Goal: Task Accomplishment & Management: Manage account settings

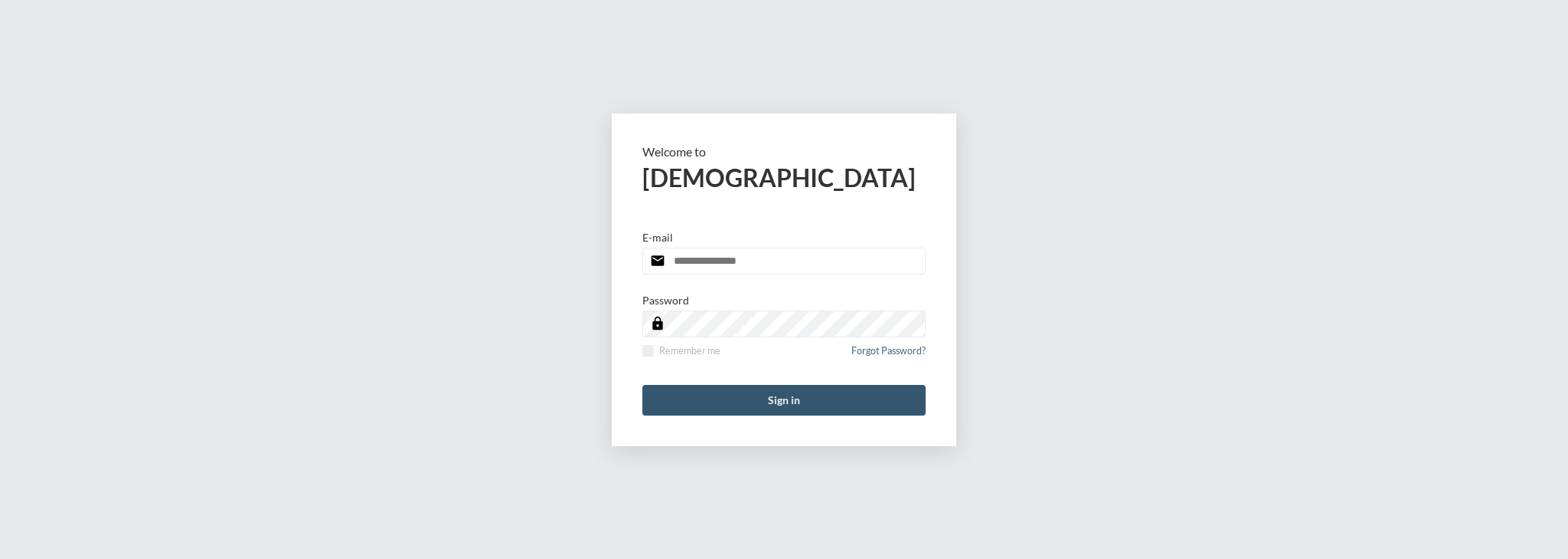
type input "**********"
click at [759, 403] on button "Sign in" at bounding box center [784, 400] width 284 height 31
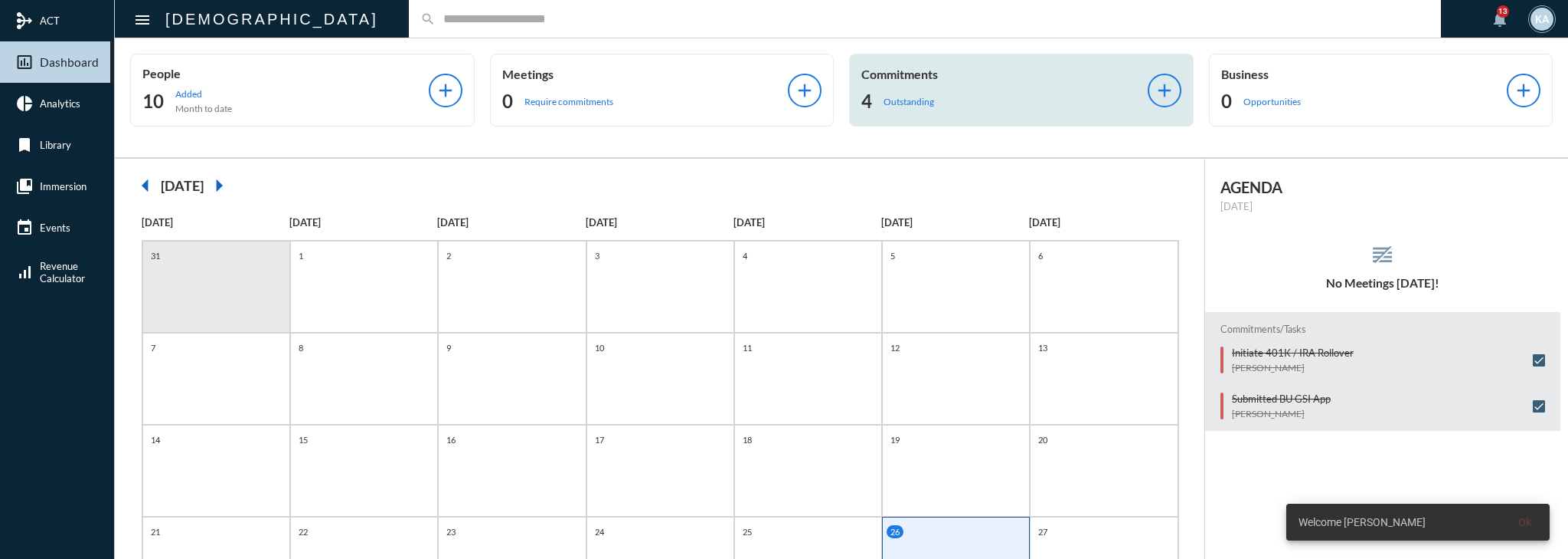
click at [782, 82] on div "Commitments 4 Outstanding" at bounding box center [1004, 89] width 287 height 47
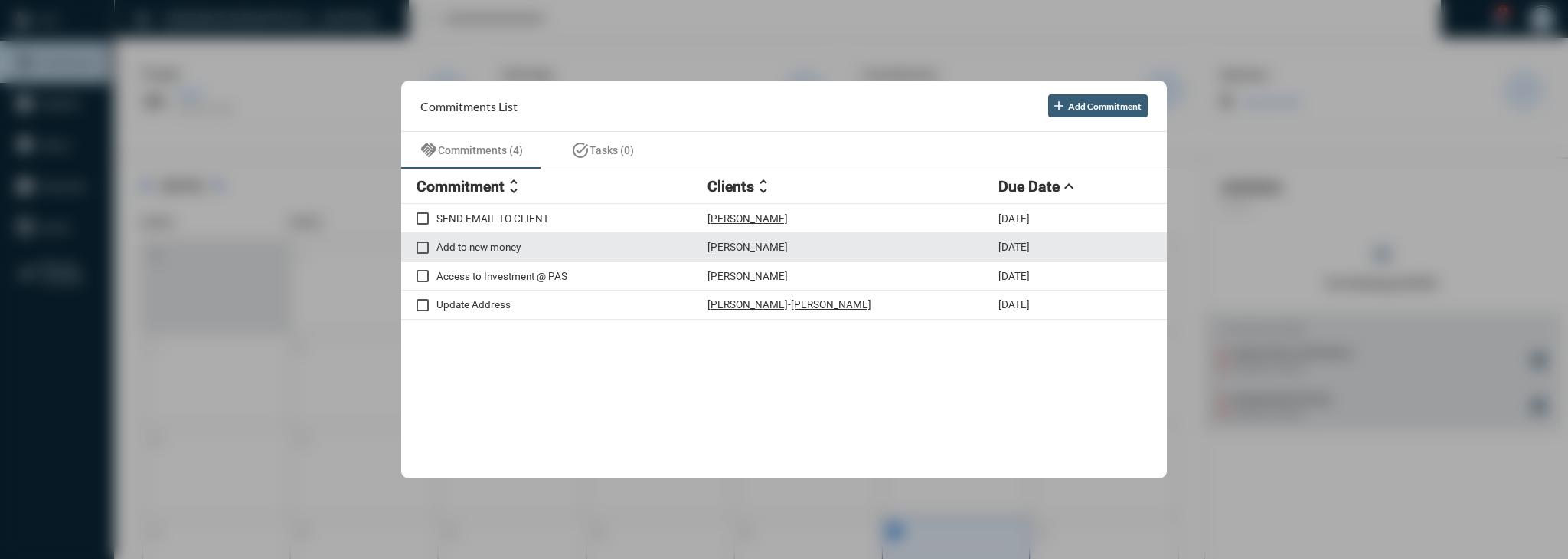
click at [659, 246] on p "Add to new money" at bounding box center [571, 246] width 271 height 12
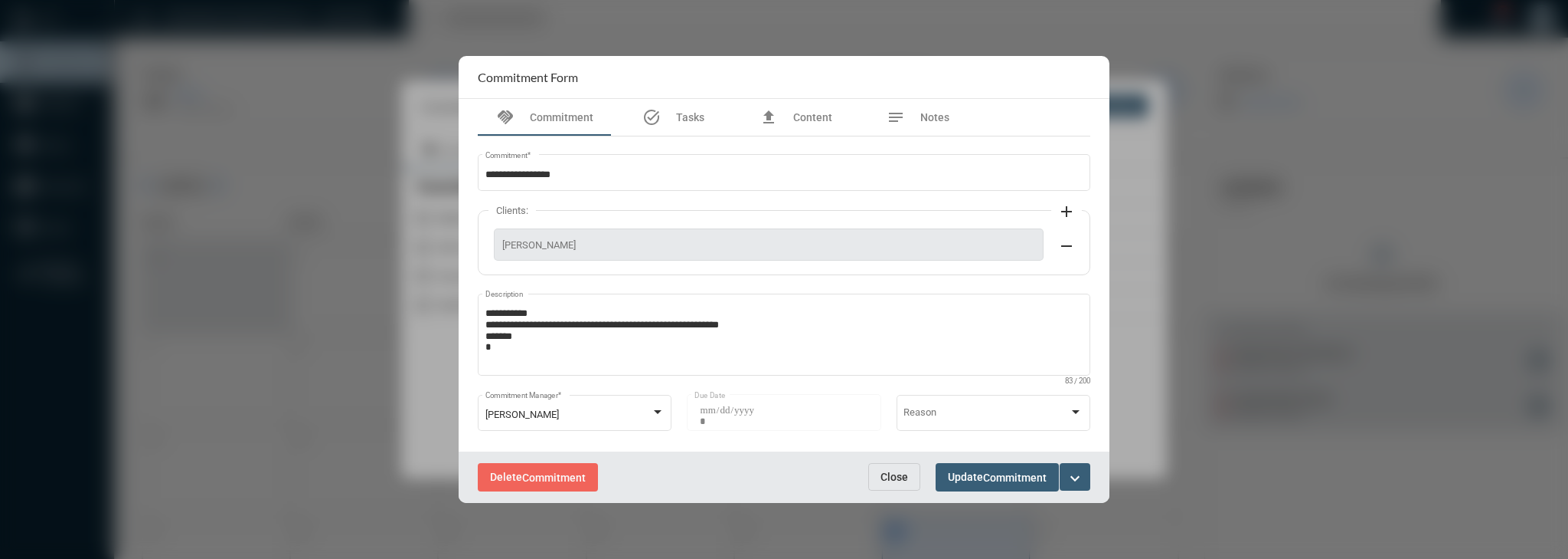
drag, startPoint x: 910, startPoint y: 469, endPoint x: 884, endPoint y: 445, distance: 35.4
click at [782, 469] on button "Close" at bounding box center [894, 477] width 52 height 28
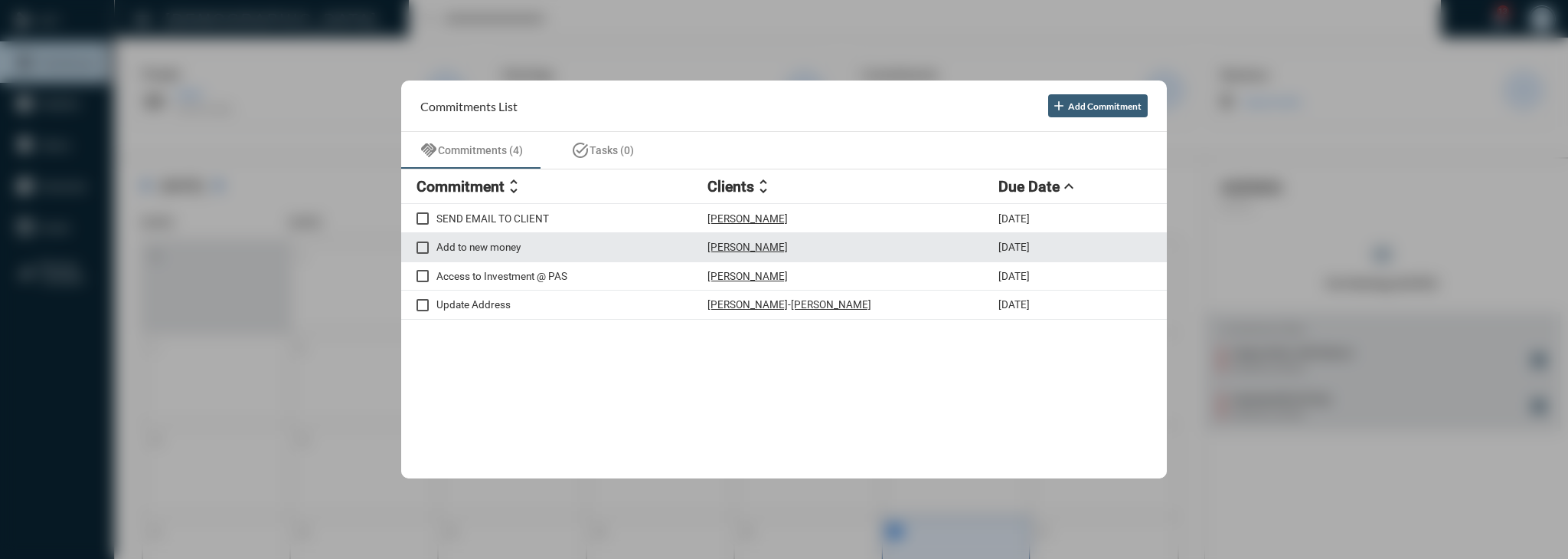
click at [422, 242] on span at bounding box center [422, 247] width 12 height 12
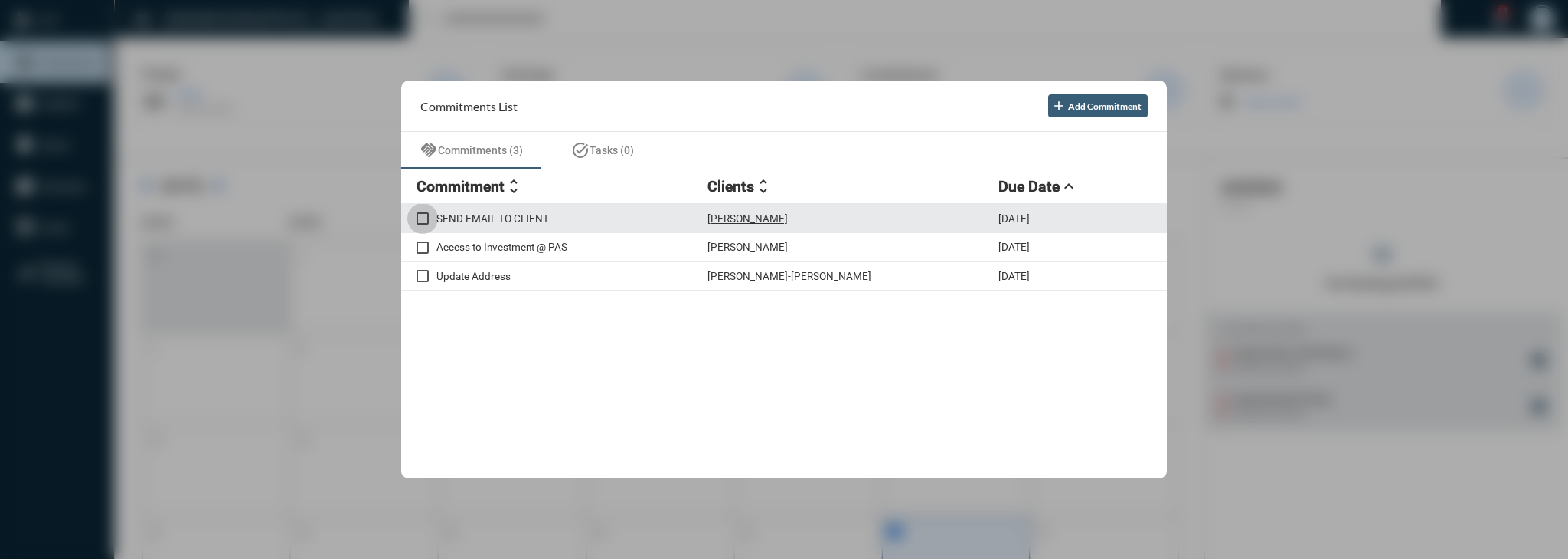
click at [426, 213] on span at bounding box center [422, 219] width 12 height 12
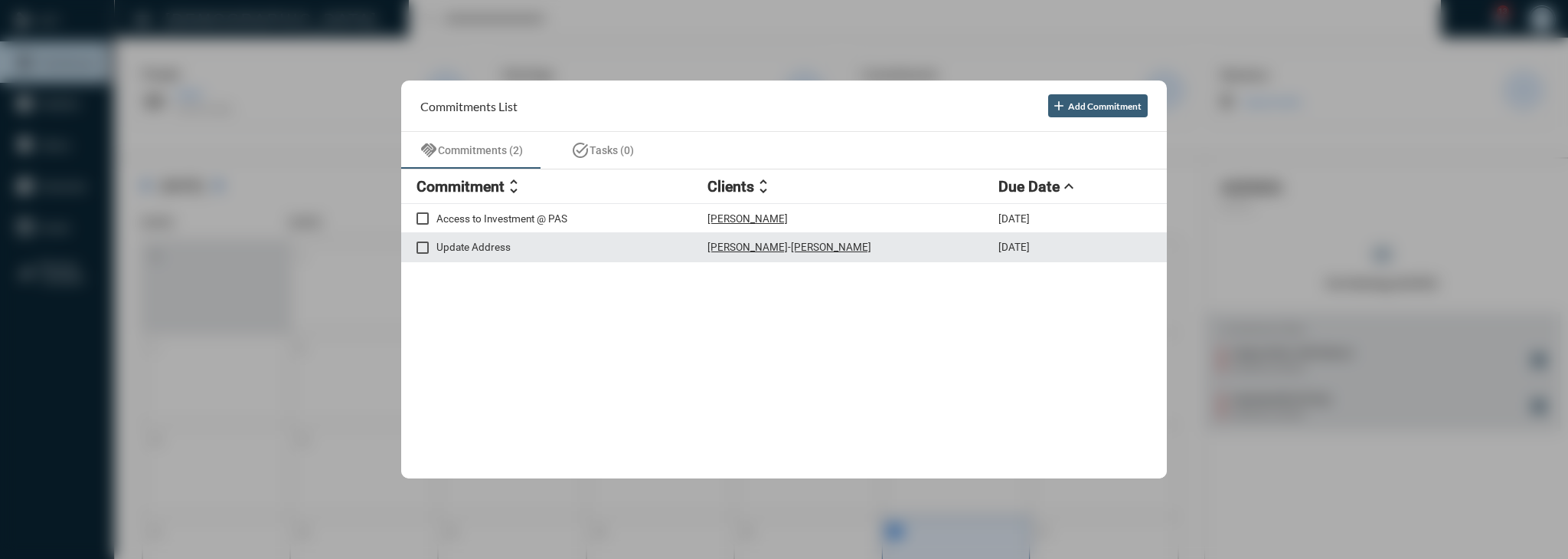
click at [474, 244] on p "Update Address" at bounding box center [571, 246] width 271 height 12
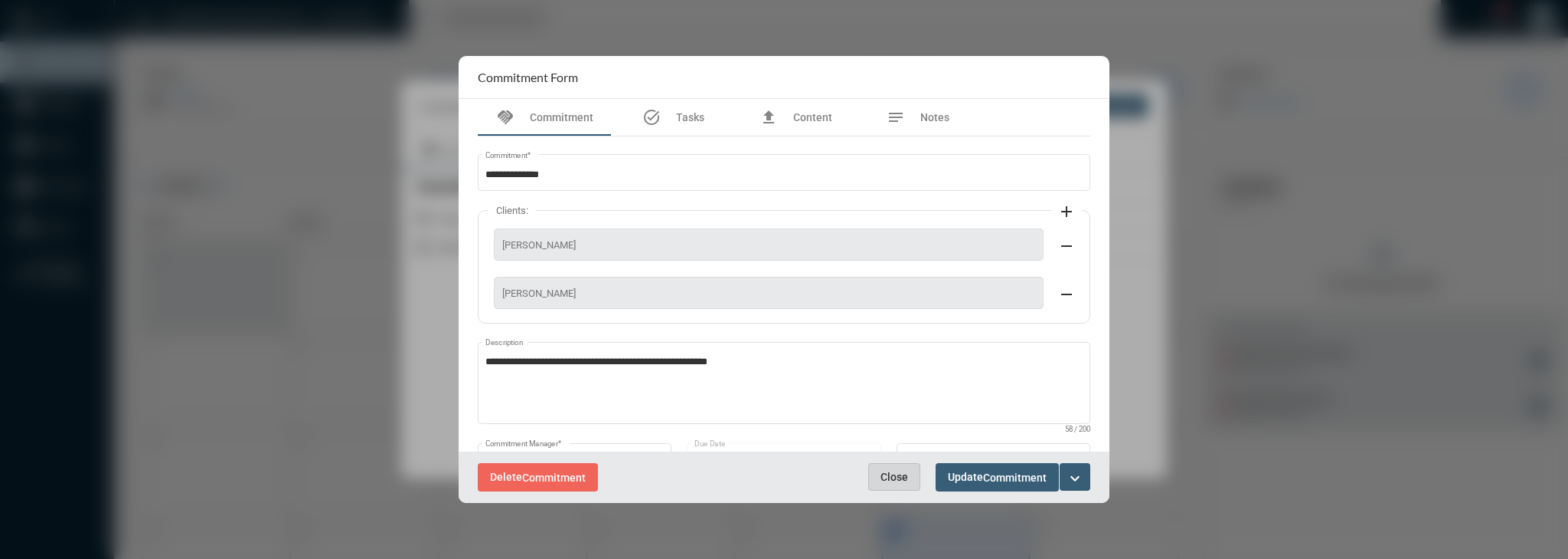
click at [782, 471] on button "Close" at bounding box center [894, 477] width 52 height 28
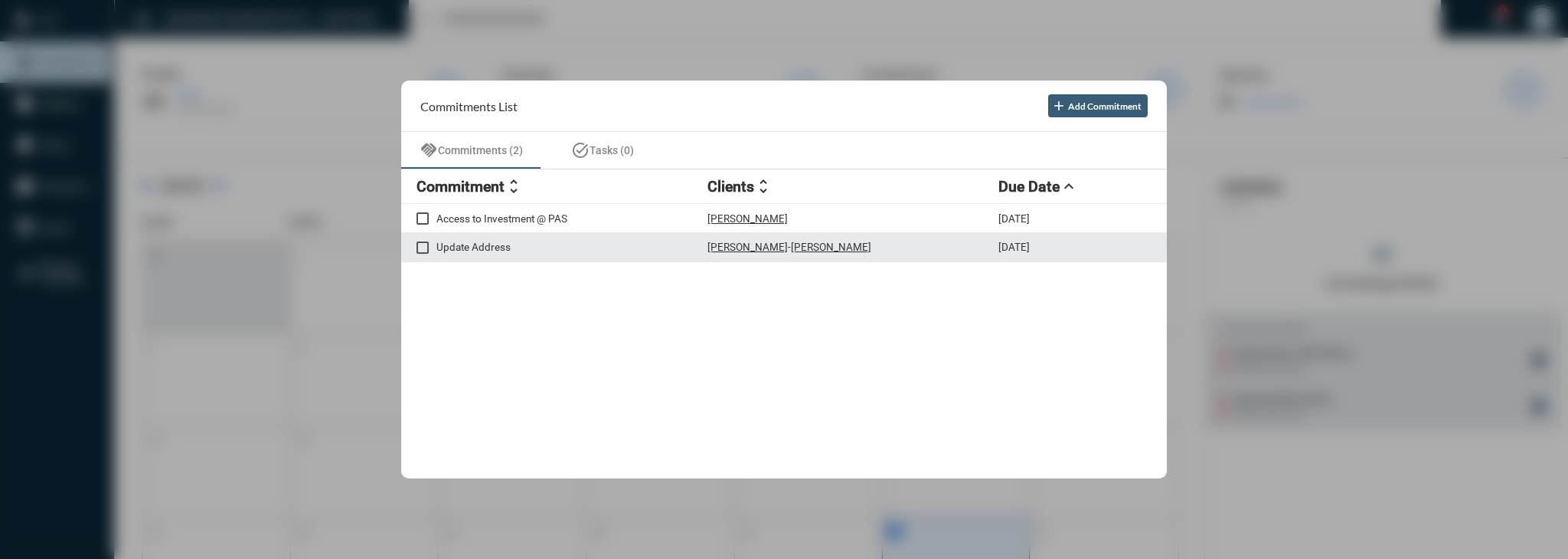
click at [587, 233] on div "Update Address [PERSON_NAME] - [PERSON_NAME] [DATE]" at bounding box center [784, 246] width 766 height 29
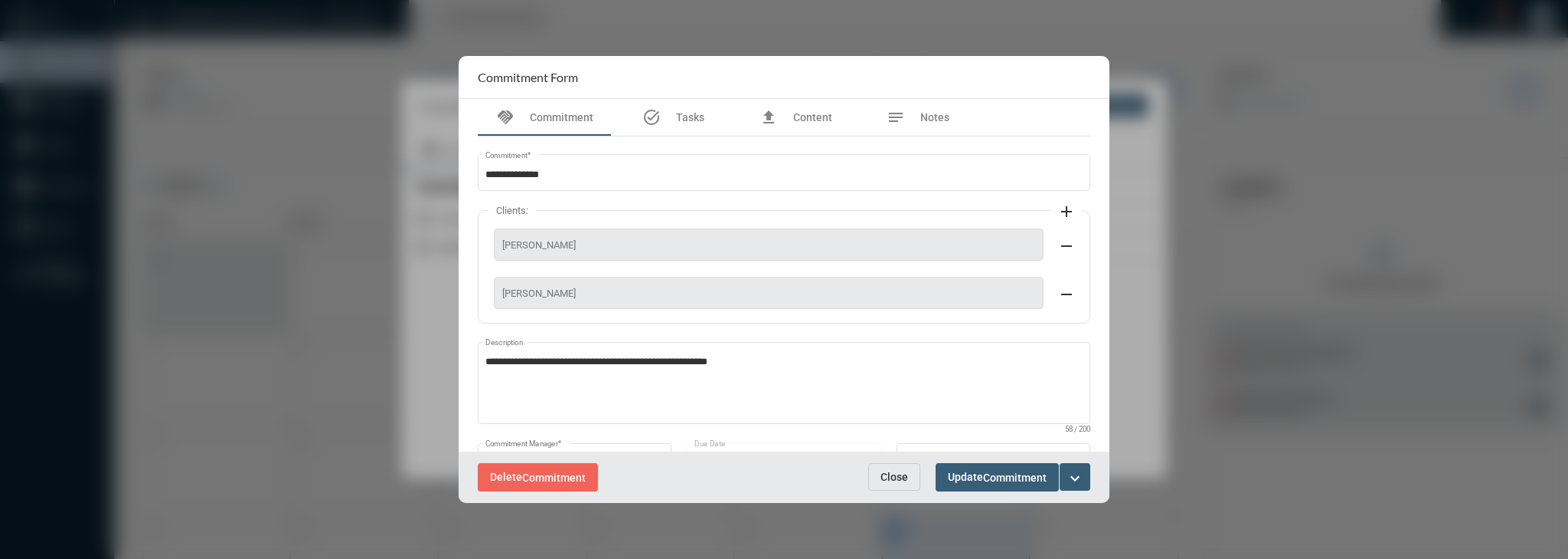
scroll to position [61, 0]
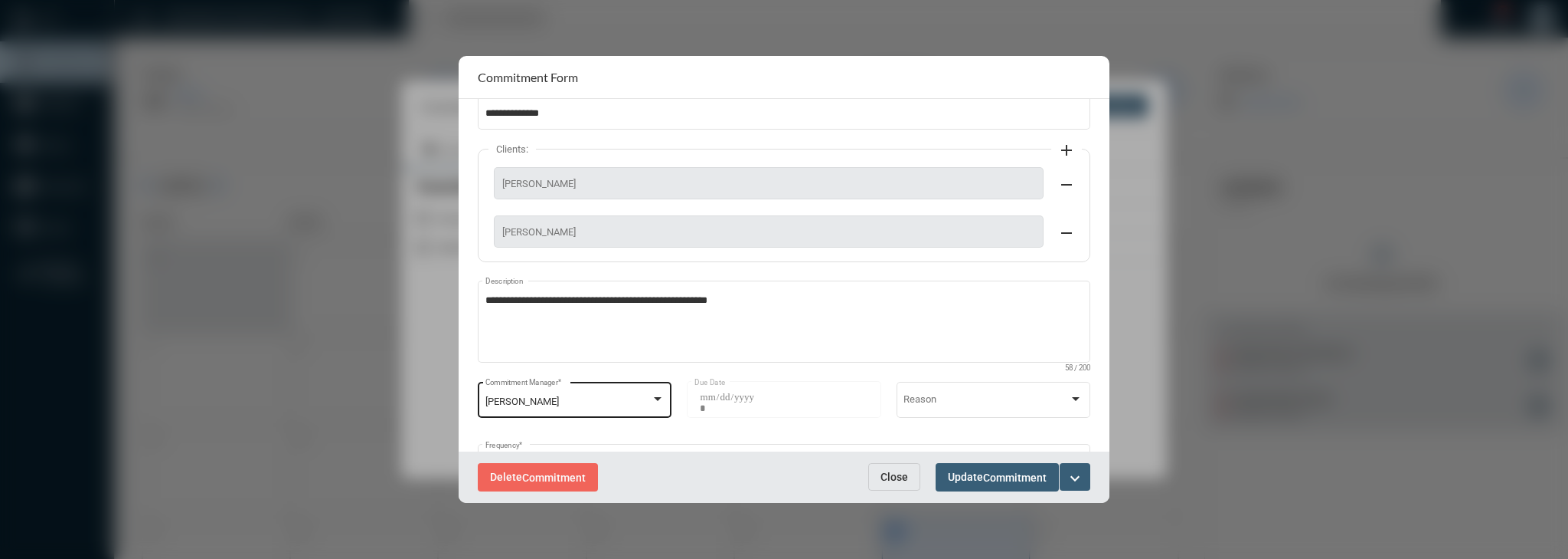
click at [570, 392] on div "[PERSON_NAME] Commitment Manager *" at bounding box center [574, 399] width 179 height 40
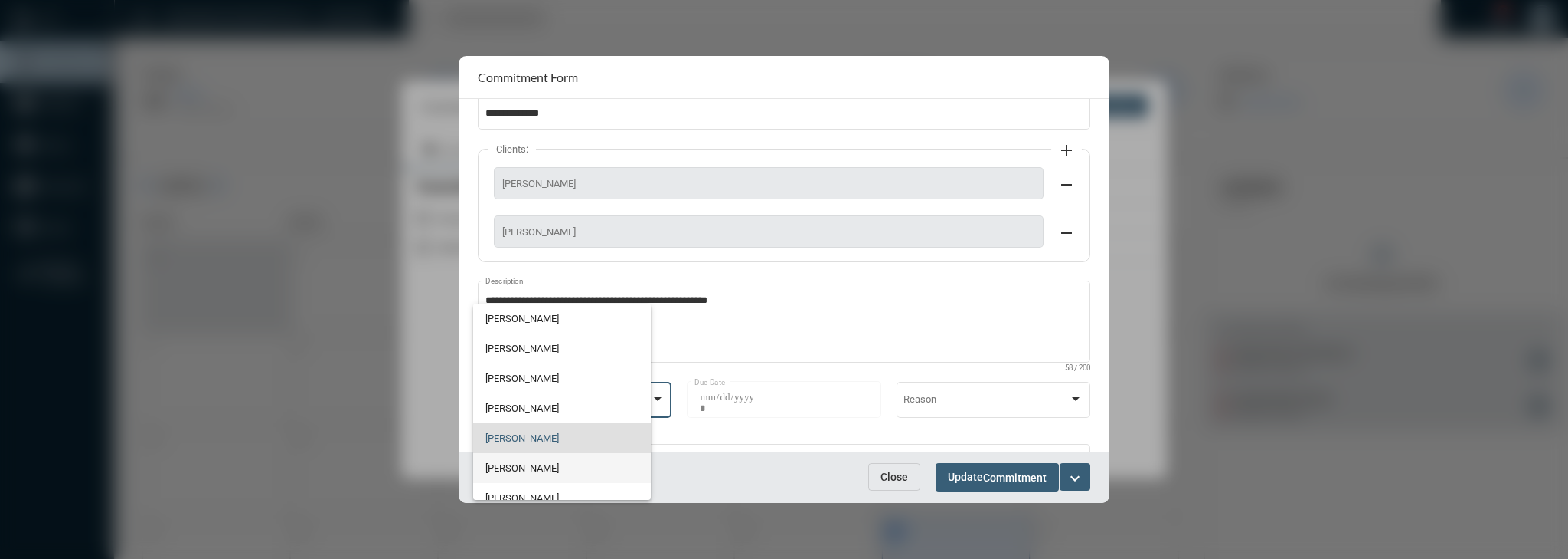
scroll to position [36, 0]
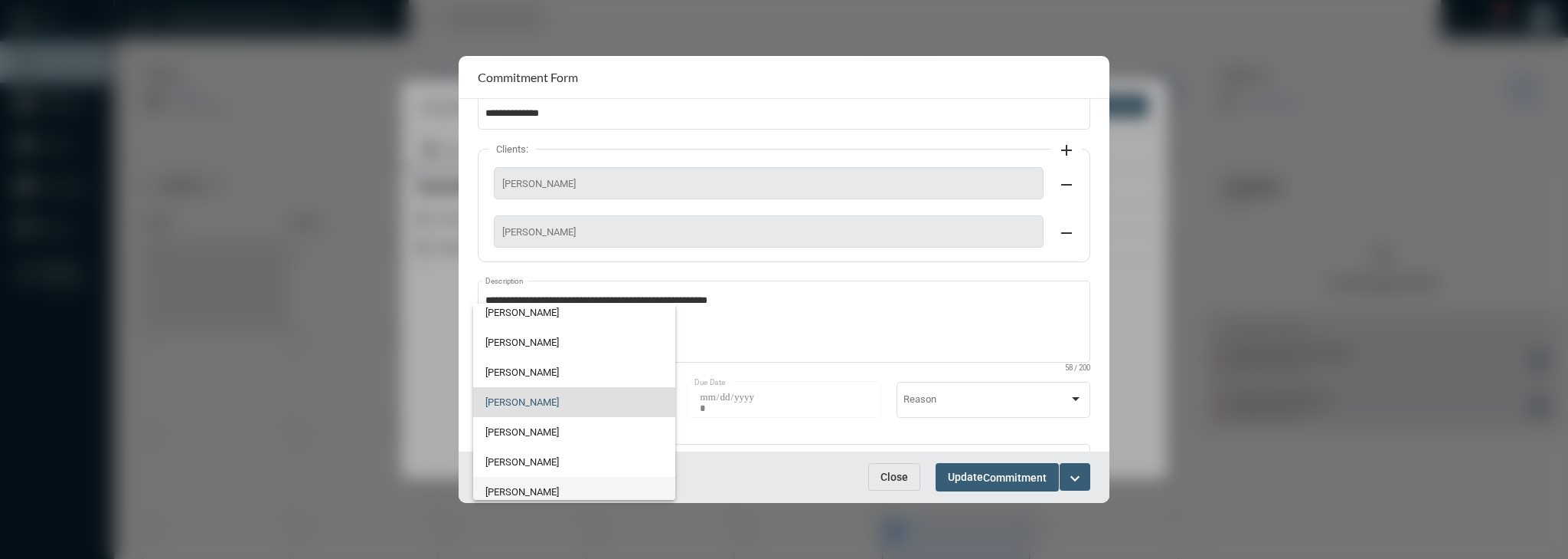
click at [545, 494] on span "[PERSON_NAME]" at bounding box center [574, 492] width 178 height 30
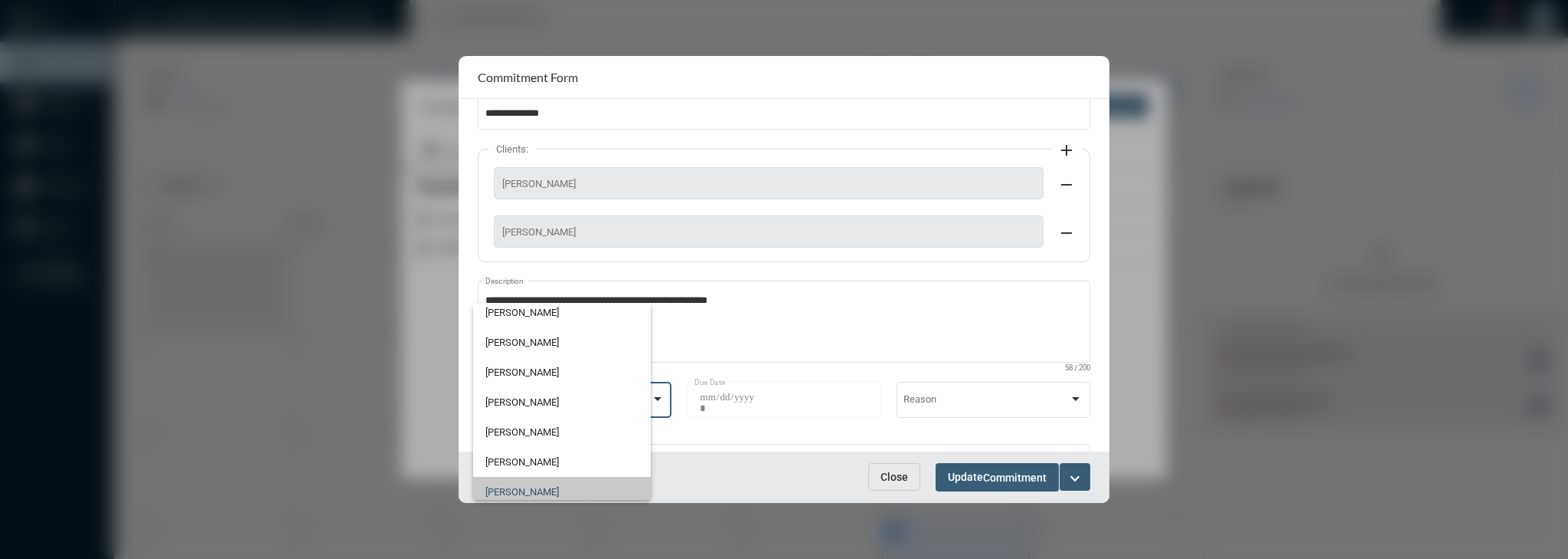
scroll to position [43, 0]
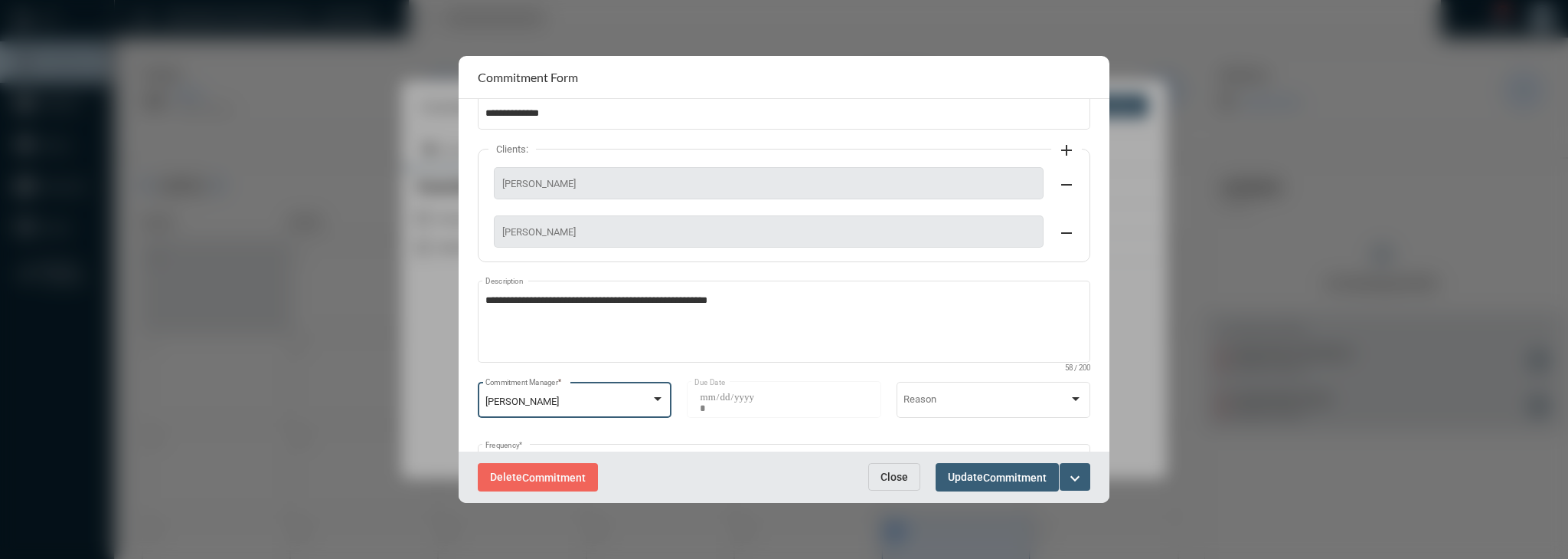
click at [782, 490] on button "Update Commitment" at bounding box center [997, 477] width 124 height 29
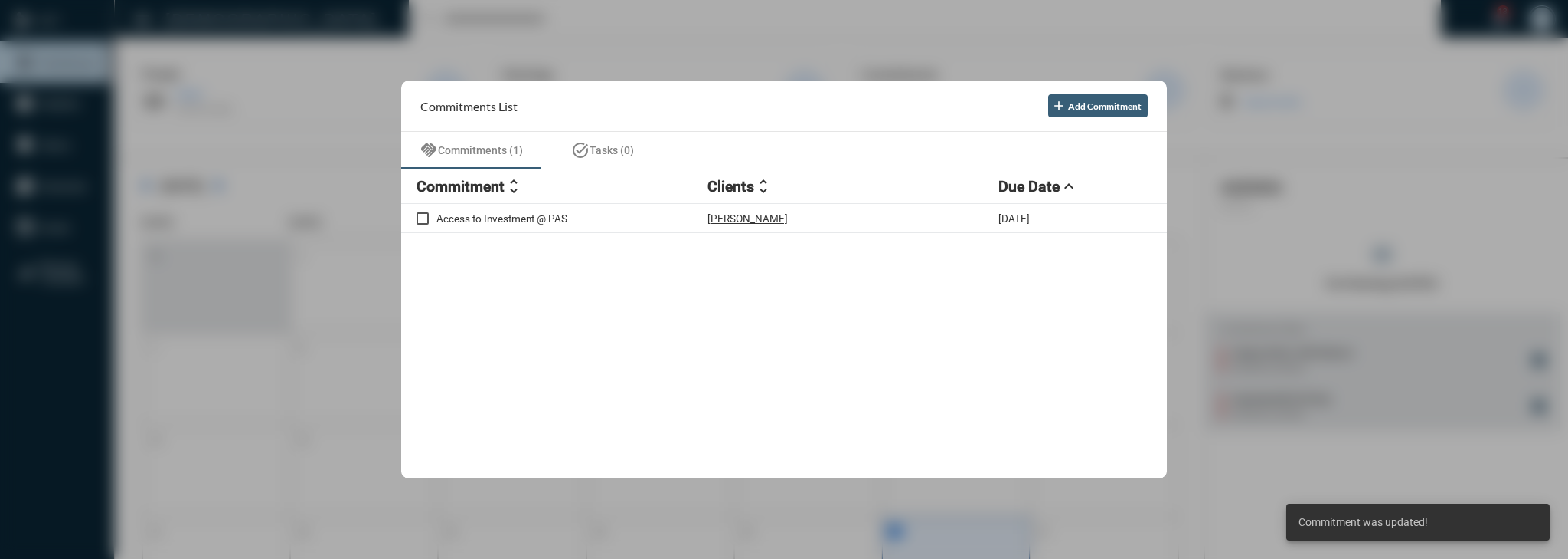
click at [782, 178] on div at bounding box center [784, 279] width 1568 height 559
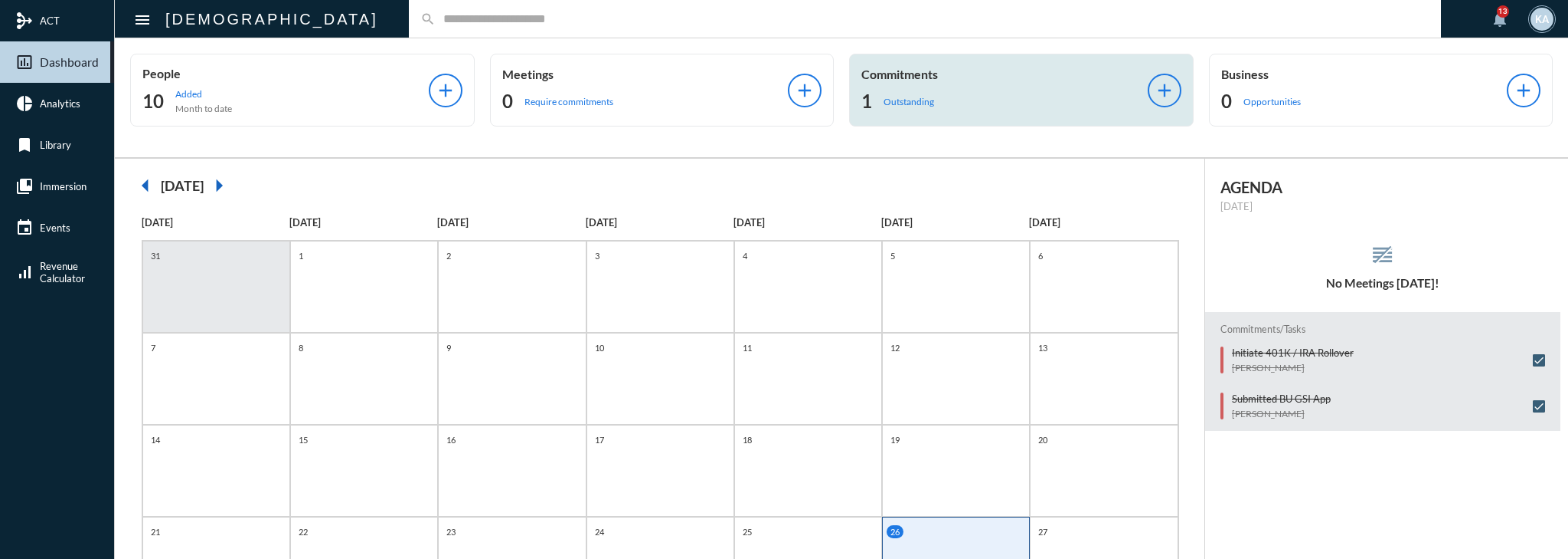
click at [782, 84] on div "Commitments 1 Outstanding" at bounding box center [1004, 89] width 287 height 47
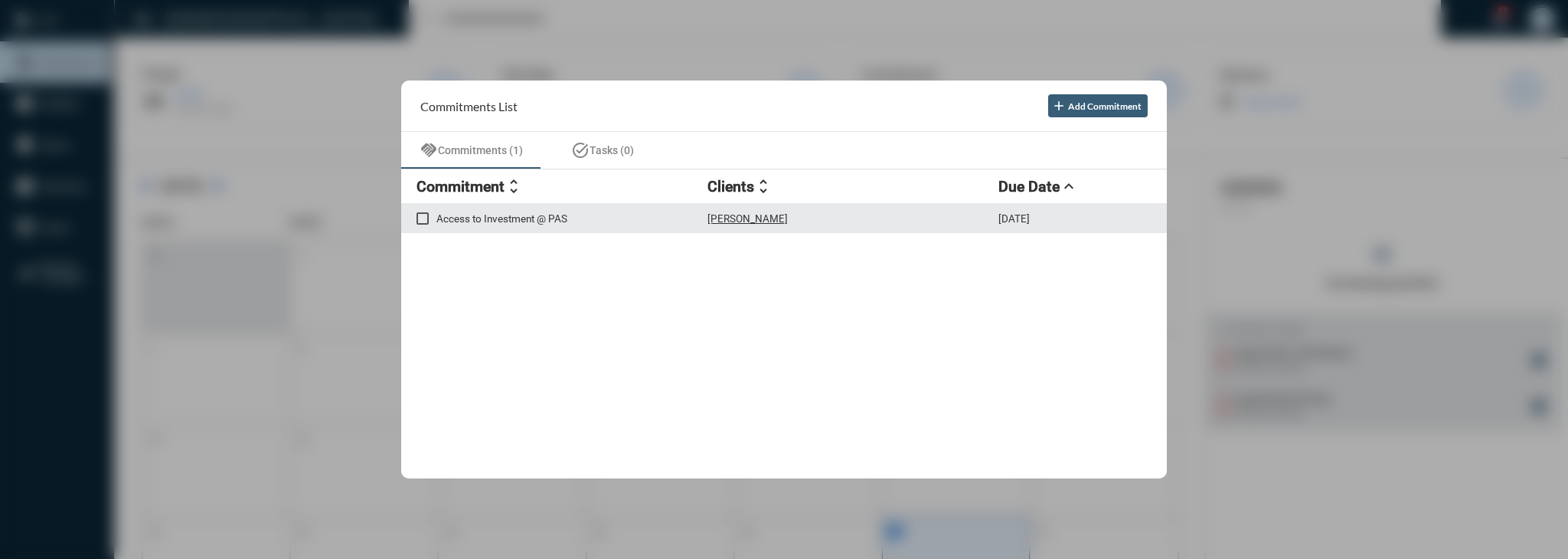
click at [596, 218] on p "Access to Investment @ PAS" at bounding box center [571, 219] width 271 height 12
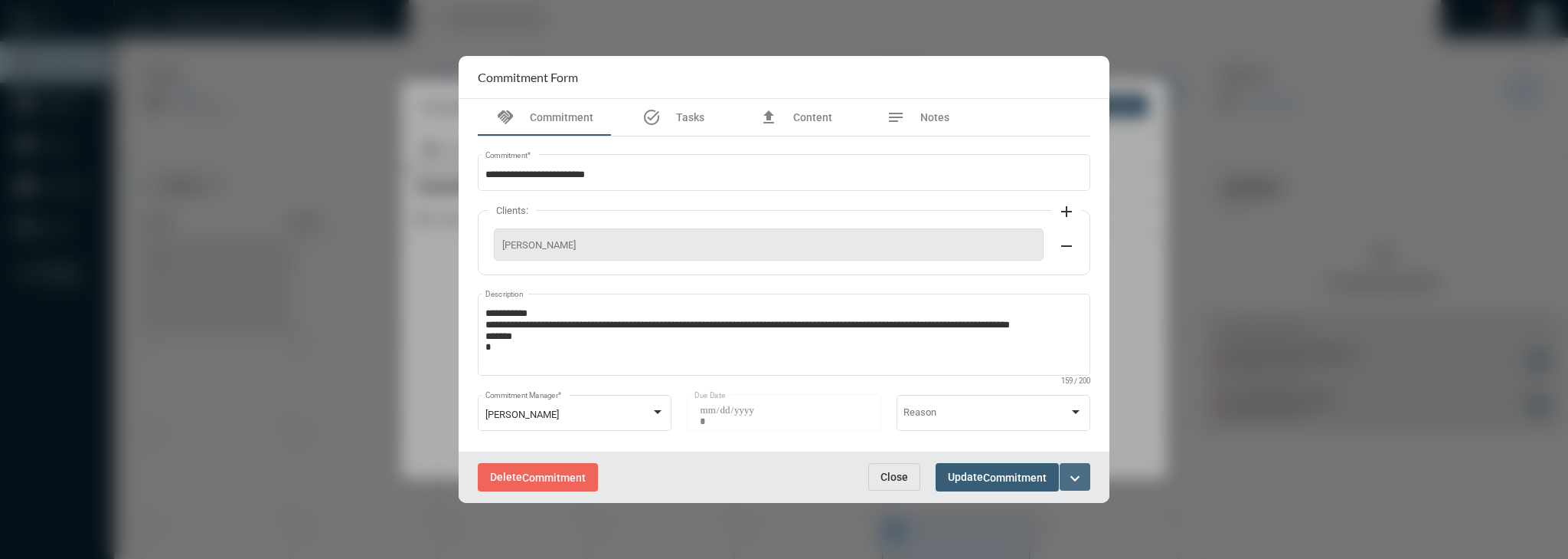
click at [782, 469] on mat-icon "expand_more" at bounding box center [1075, 478] width 19 height 19
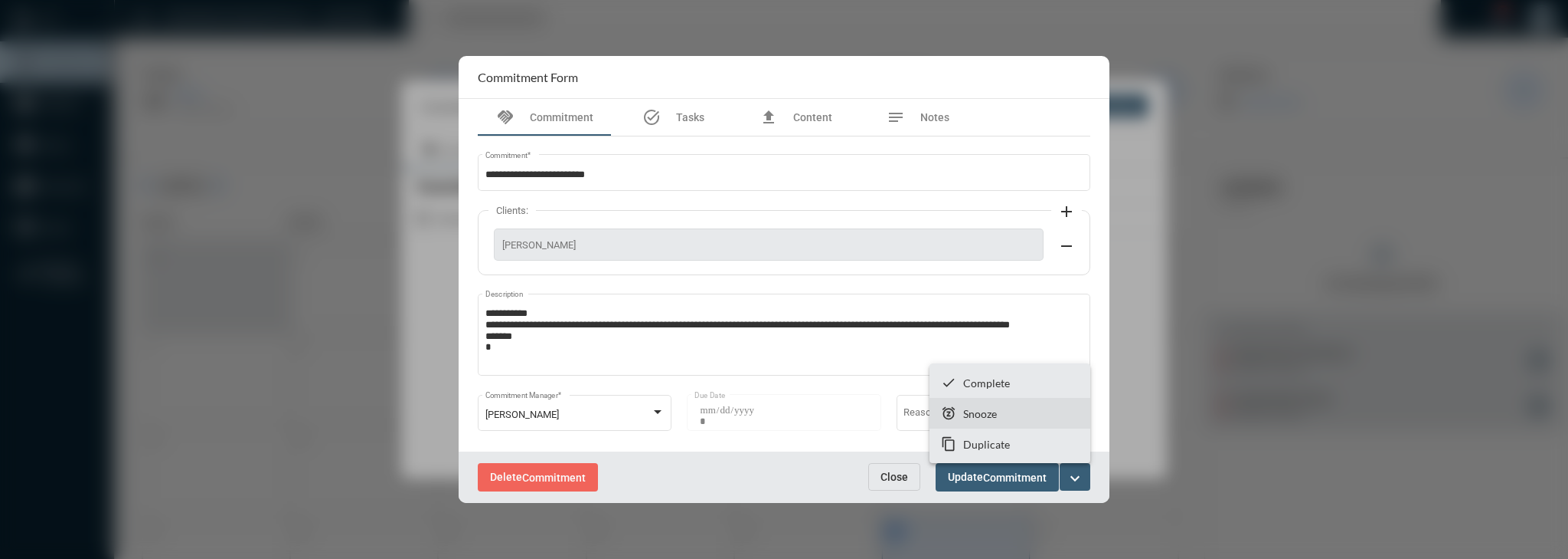
click at [782, 413] on section "snooze Snooze" at bounding box center [1009, 413] width 161 height 31
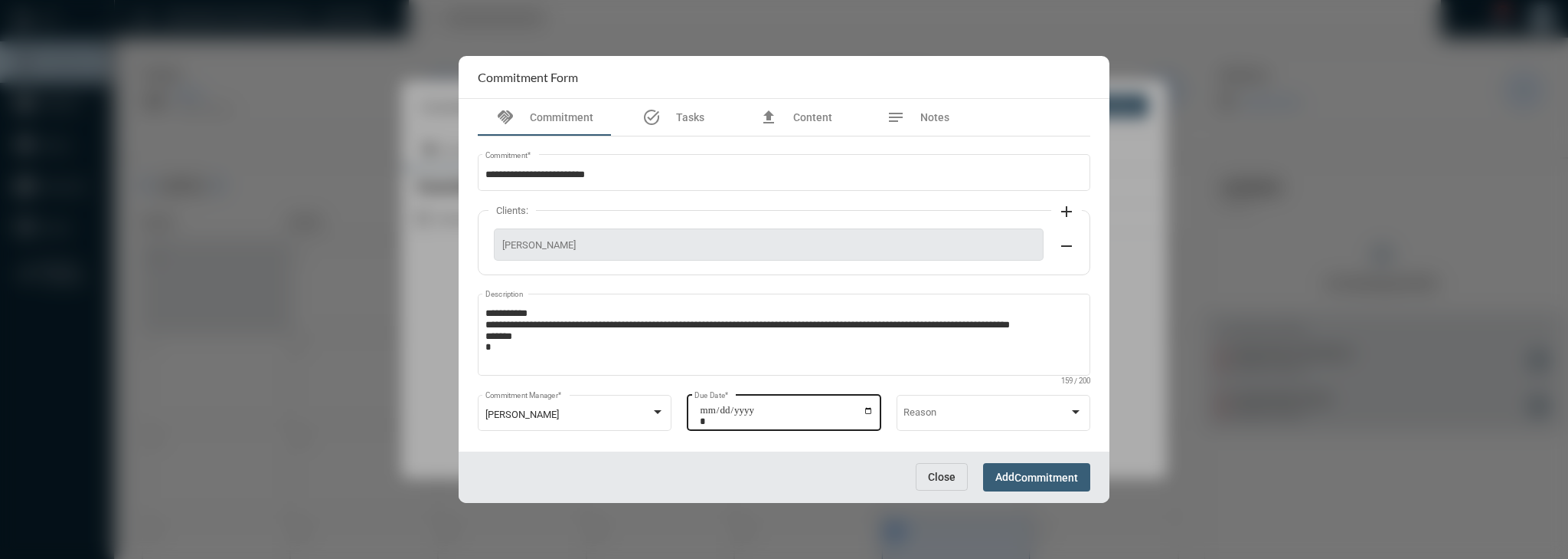
click at [782, 409] on input "**********" at bounding box center [787, 416] width 174 height 22
type input "**********"
click at [782, 484] on button "Add Commitment" at bounding box center [1037, 477] width 107 height 29
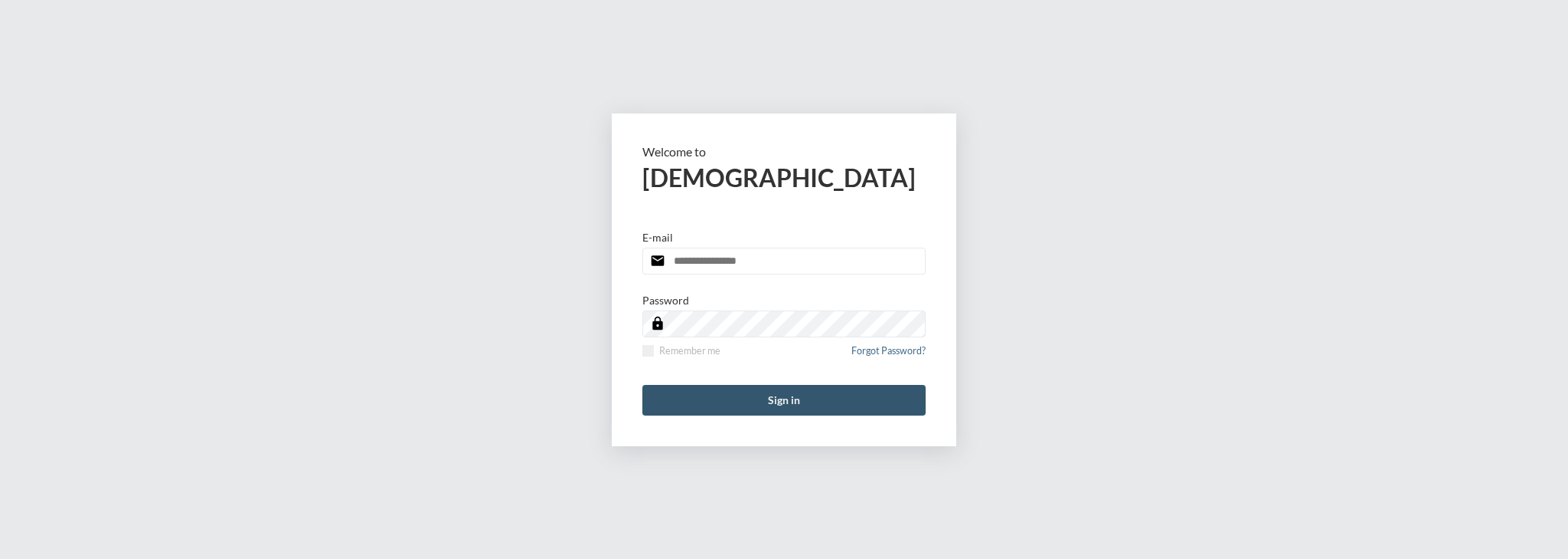
type input "**********"
click at [750, 405] on button "Sign in" at bounding box center [784, 400] width 284 height 31
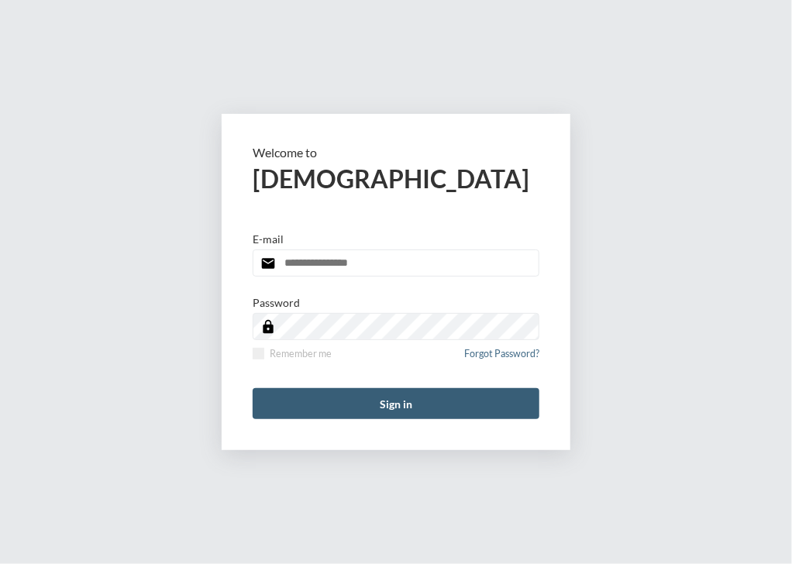
type input "**********"
click at [685, 94] on div "**********" at bounding box center [396, 282] width 792 height 564
click at [330, 394] on button "Sign in" at bounding box center [396, 403] width 287 height 31
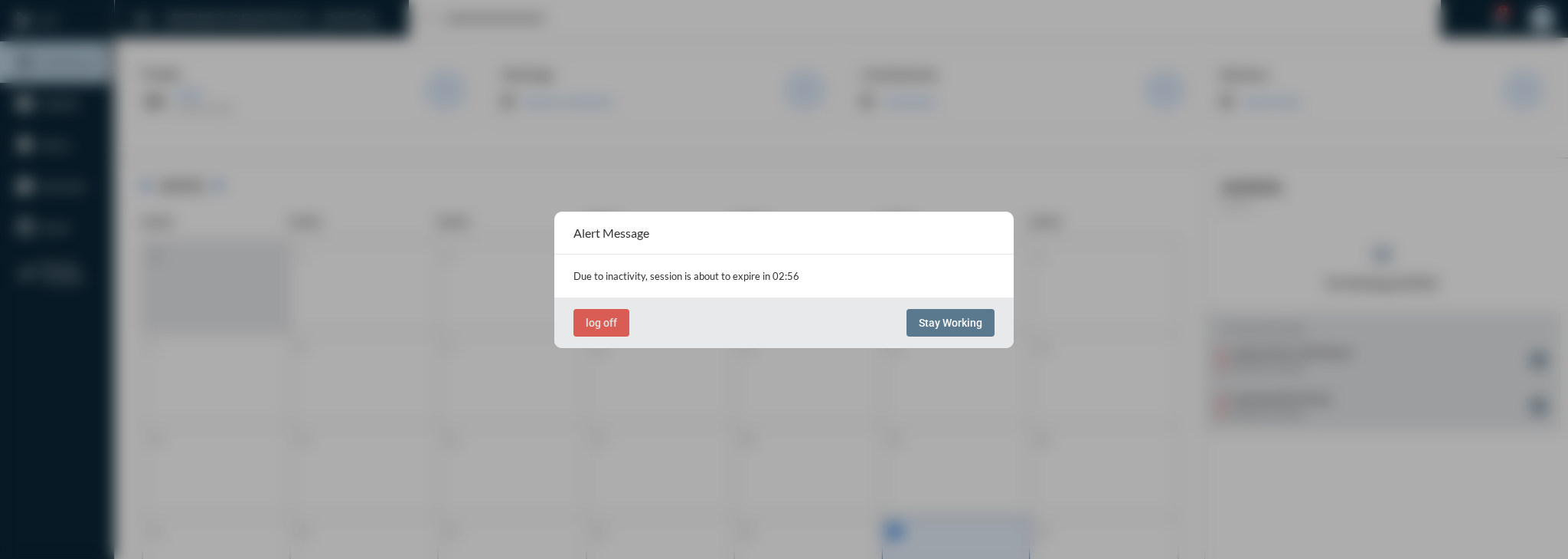
click at [969, 304] on div "log off Stay Working" at bounding box center [784, 323] width 460 height 50
click at [968, 311] on button "Stay Working" at bounding box center [950, 323] width 88 height 28
